Goal: Find specific page/section: Find specific page/section

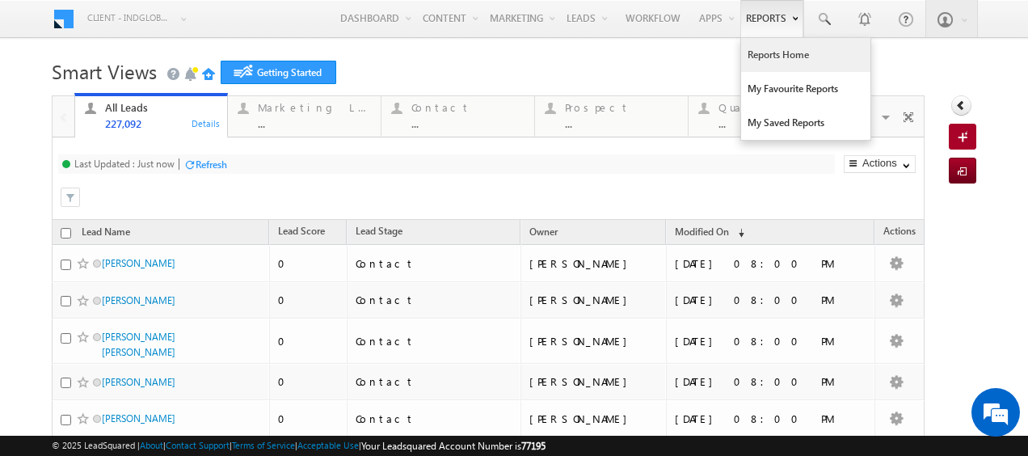
click at [766, 44] on link "Reports Home" at bounding box center [805, 55] width 129 height 34
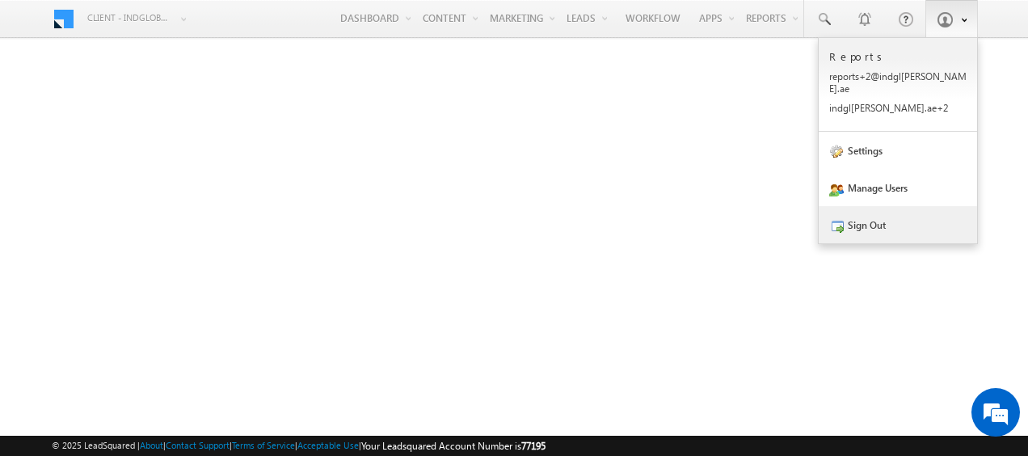
click at [881, 217] on link "Sign Out" at bounding box center [898, 224] width 158 height 37
